Goal: Navigation & Orientation: Find specific page/section

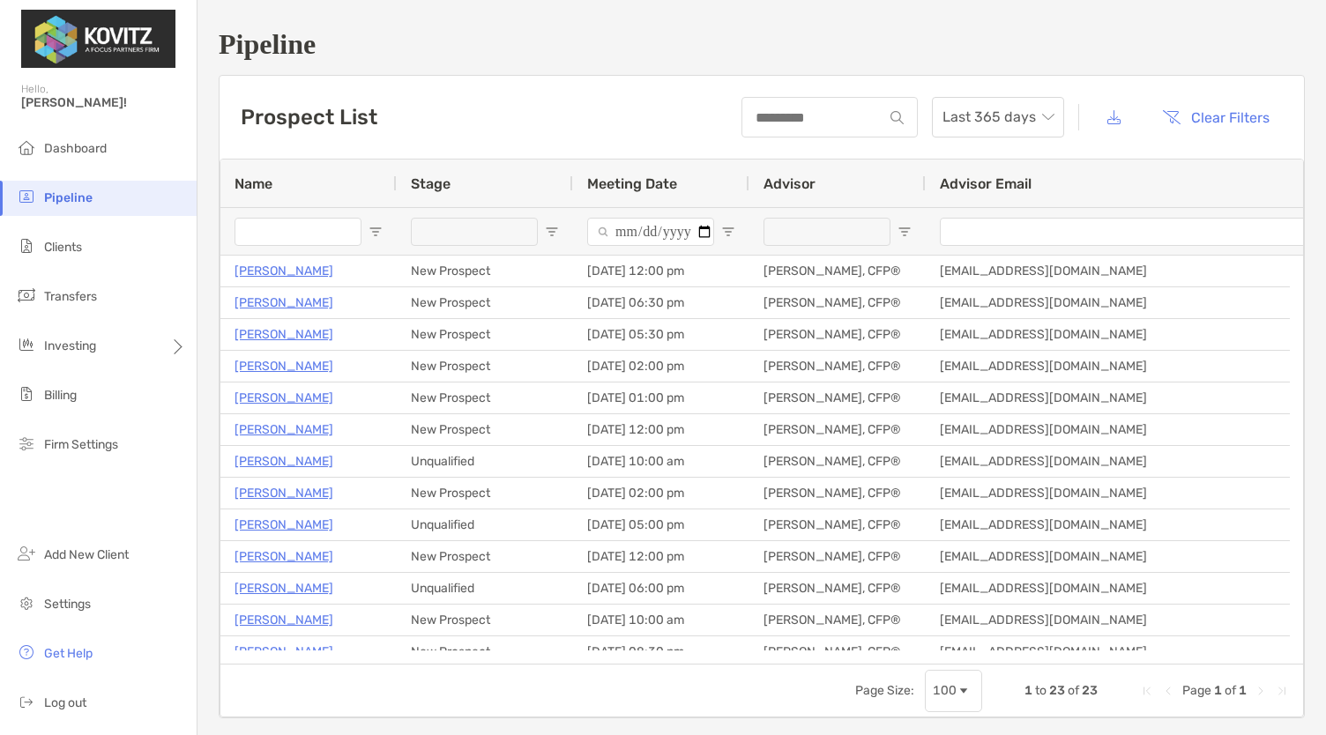
click at [79, 205] on li "Pipeline" at bounding box center [98, 198] width 197 height 35
click at [74, 190] on li "Pipeline" at bounding box center [98, 198] width 197 height 35
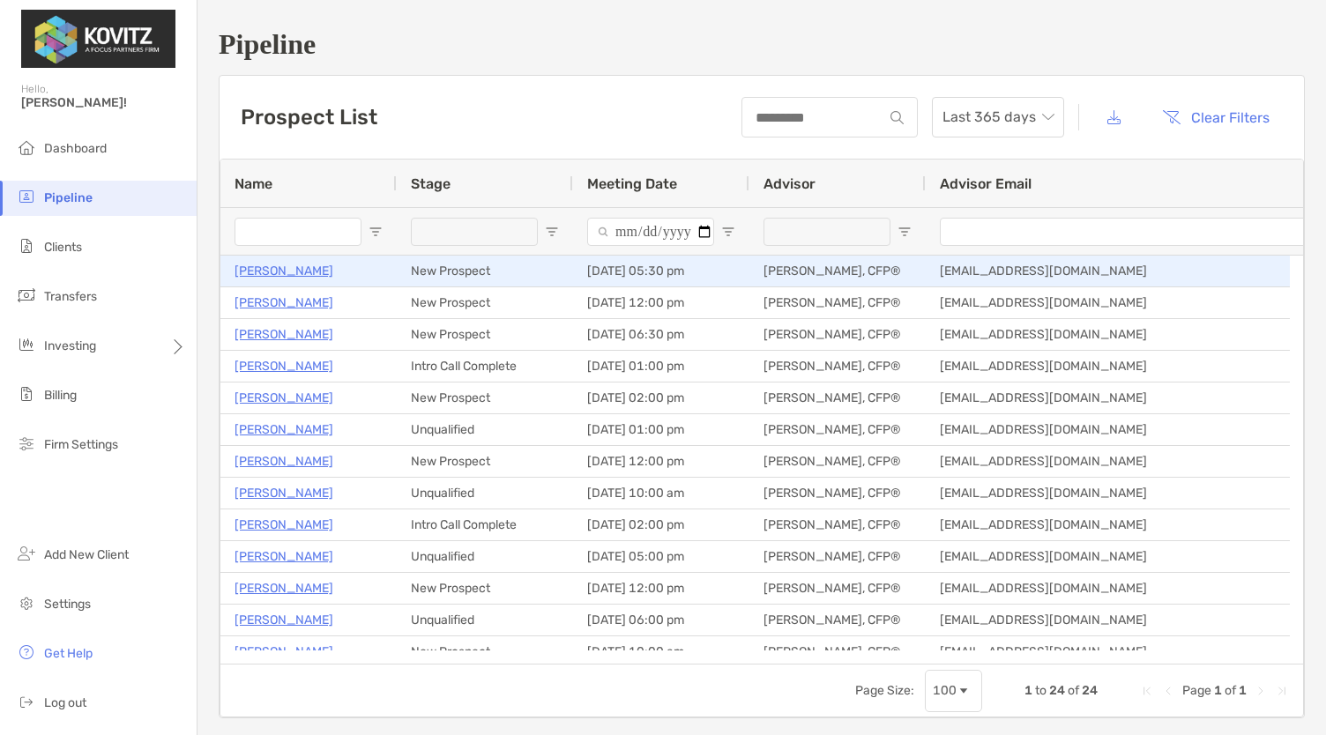
click at [287, 264] on p "[PERSON_NAME]" at bounding box center [284, 271] width 99 height 22
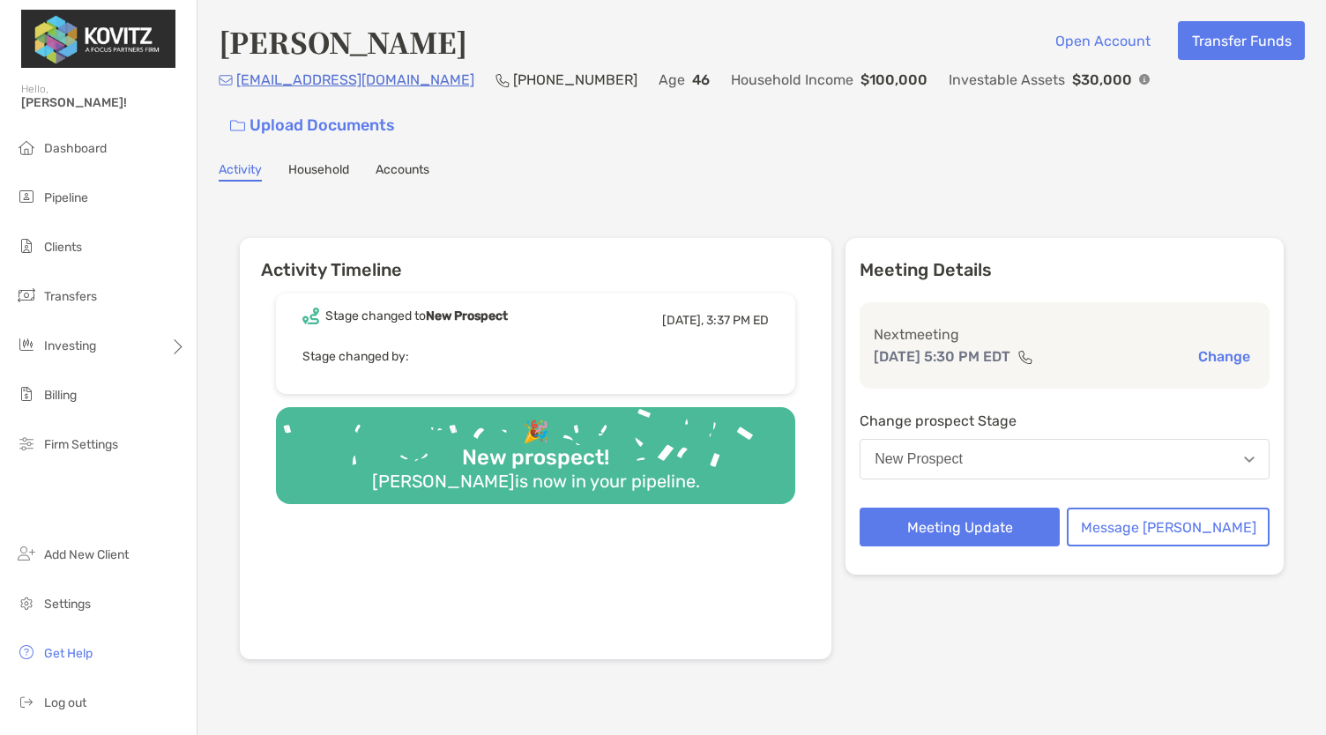
click at [1075, 84] on div "Investable Assets $30,000" at bounding box center [1049, 80] width 201 height 22
click at [1139, 81] on img at bounding box center [1144, 79] width 11 height 11
